Goal: Task Accomplishment & Management: Manage account settings

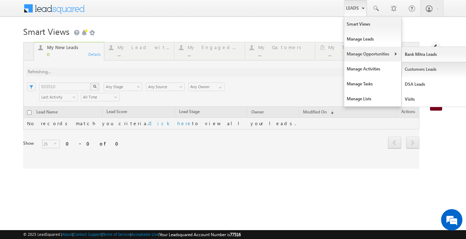
click at [428, 72] on link "Customers Leads" at bounding box center [434, 69] width 65 height 15
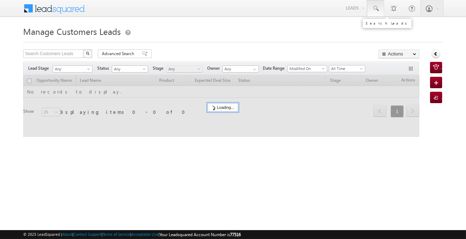
click at [375, 11] on span at bounding box center [375, 8] width 7 height 7
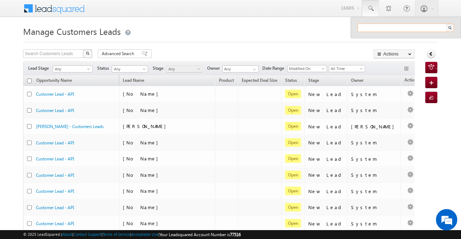
paste input "964317"
type input "964317"
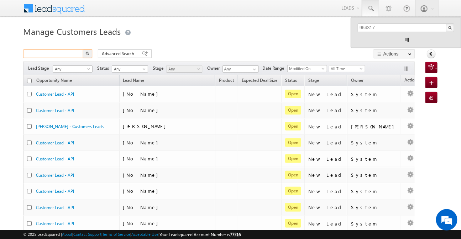
click at [49, 51] on input "text" at bounding box center [53, 53] width 61 height 9
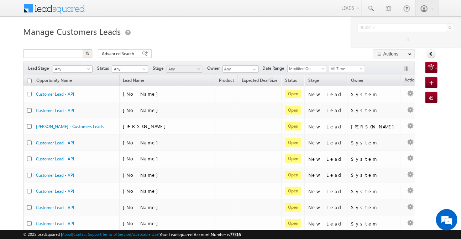
paste input "964317"
type input "964317"
click at [88, 54] on img "button" at bounding box center [88, 54] width 4 height 4
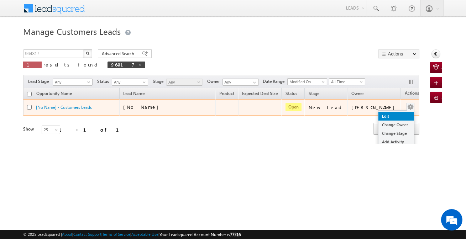
click at [379, 116] on link "Edit" at bounding box center [397, 116] width 36 height 9
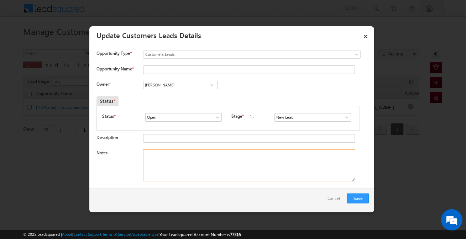
click at [203, 162] on textarea "Notes" at bounding box center [249, 166] width 212 height 32
paste textarea "[PERSON_NAME] / Construction / 20 lakh required / customer is self-Employed inc…"
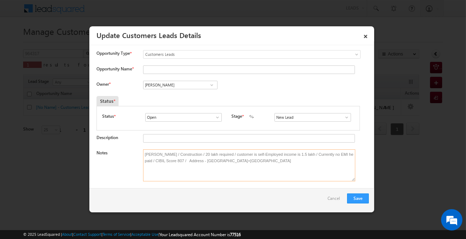
type textarea "[PERSON_NAME] / Construction / 20 lakh required / customer is self-Employed inc…"
click at [306, 118] on input "New Lead" at bounding box center [313, 117] width 77 height 9
click at [278, 126] on link "Sales Marked" at bounding box center [313, 126] width 76 height 8
type input "Sales Marked"
click at [159, 85] on input "[PERSON_NAME]" at bounding box center [180, 85] width 74 height 9
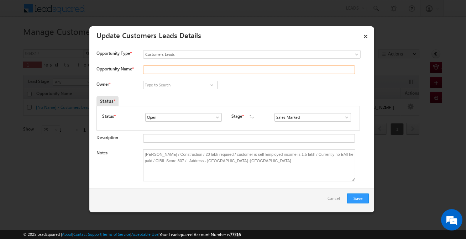
click at [165, 71] on input "Opportunity Name *" at bounding box center [249, 70] width 212 height 9
type input "[PERSON_NAME]"
click at [168, 86] on input at bounding box center [180, 85] width 74 height 9
type input "[PERSON_NAME]"
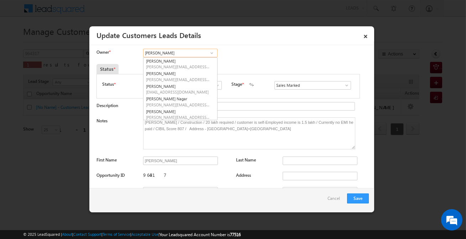
click at [171, 53] on input "[PERSON_NAME]" at bounding box center [180, 53] width 74 height 9
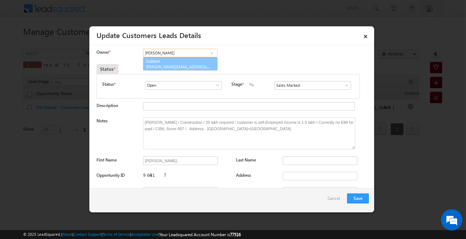
click at [162, 64] on span "[PERSON_NAME][EMAIL_ADDRESS][PERSON_NAME][DOMAIN_NAME]" at bounding box center [178, 66] width 64 height 5
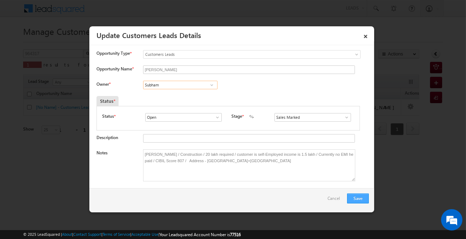
type input "Subham"
click at [361, 199] on button "Save" at bounding box center [358, 199] width 22 height 10
